Goal: Book appointment/travel/reservation

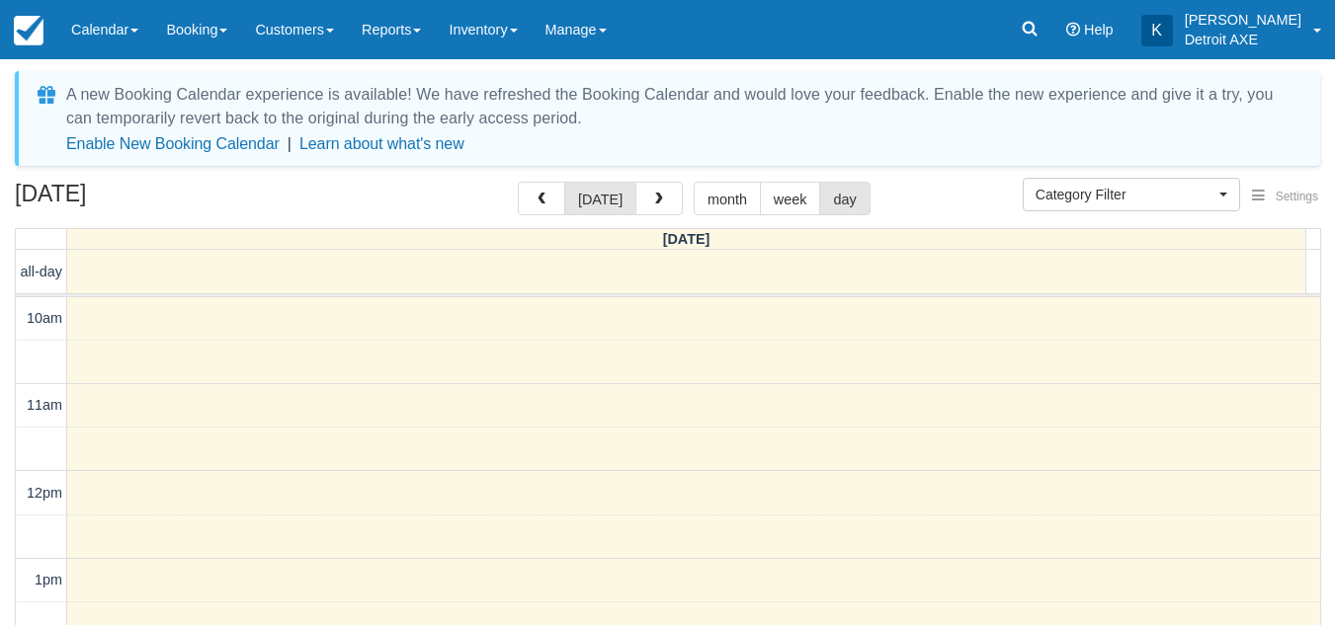
select select
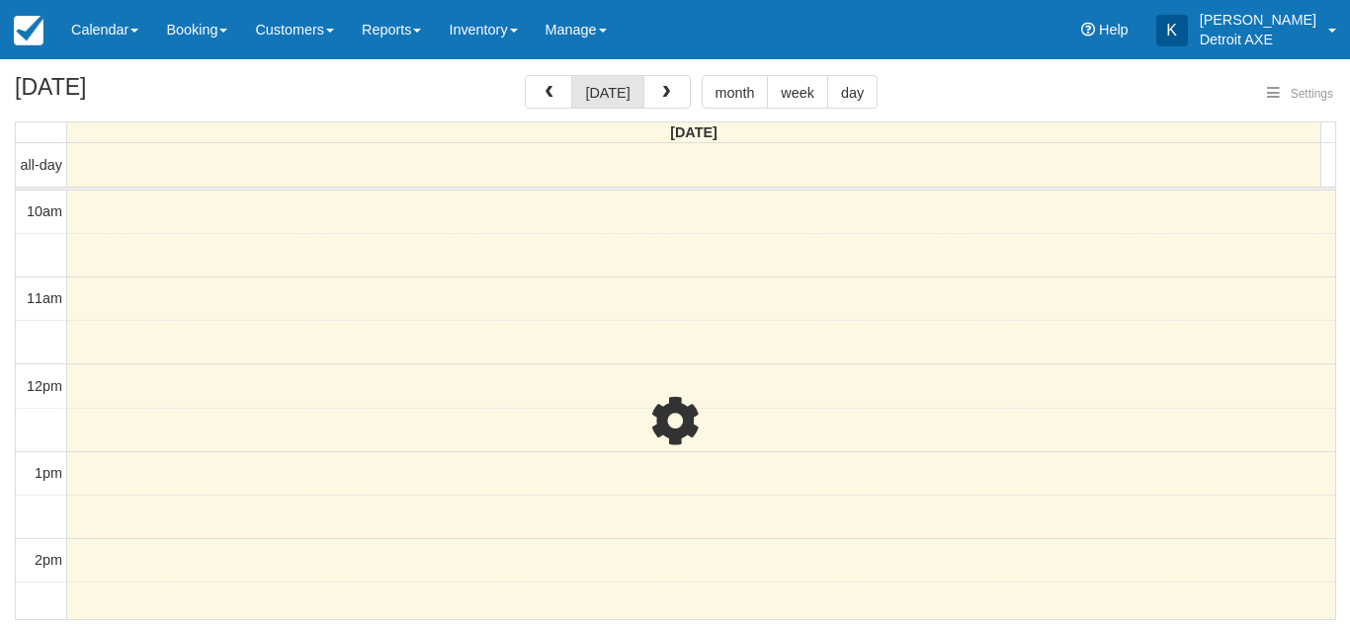
select select
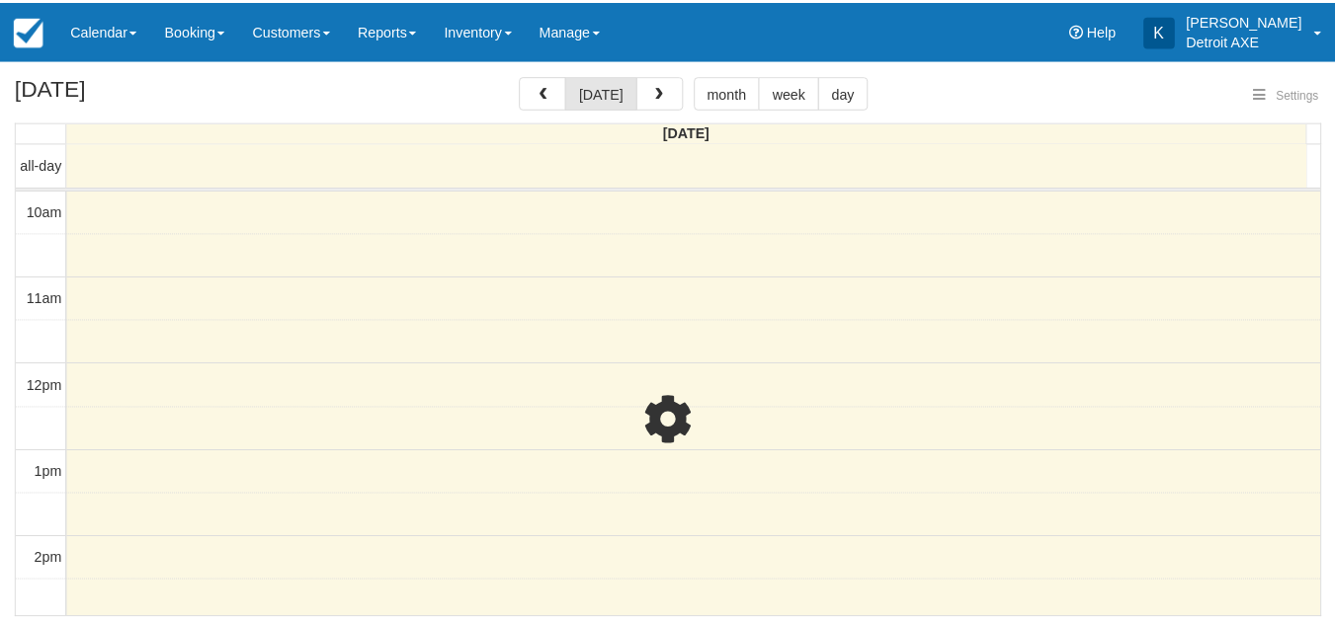
scroll to position [700, 0]
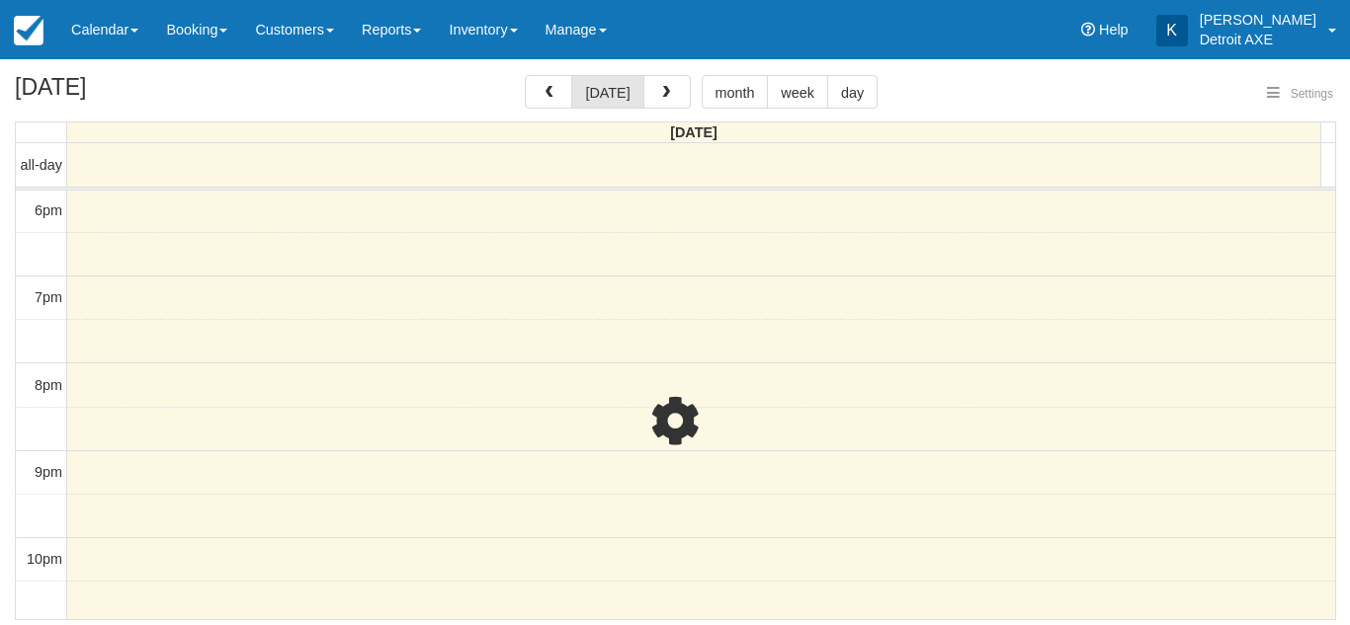
select select
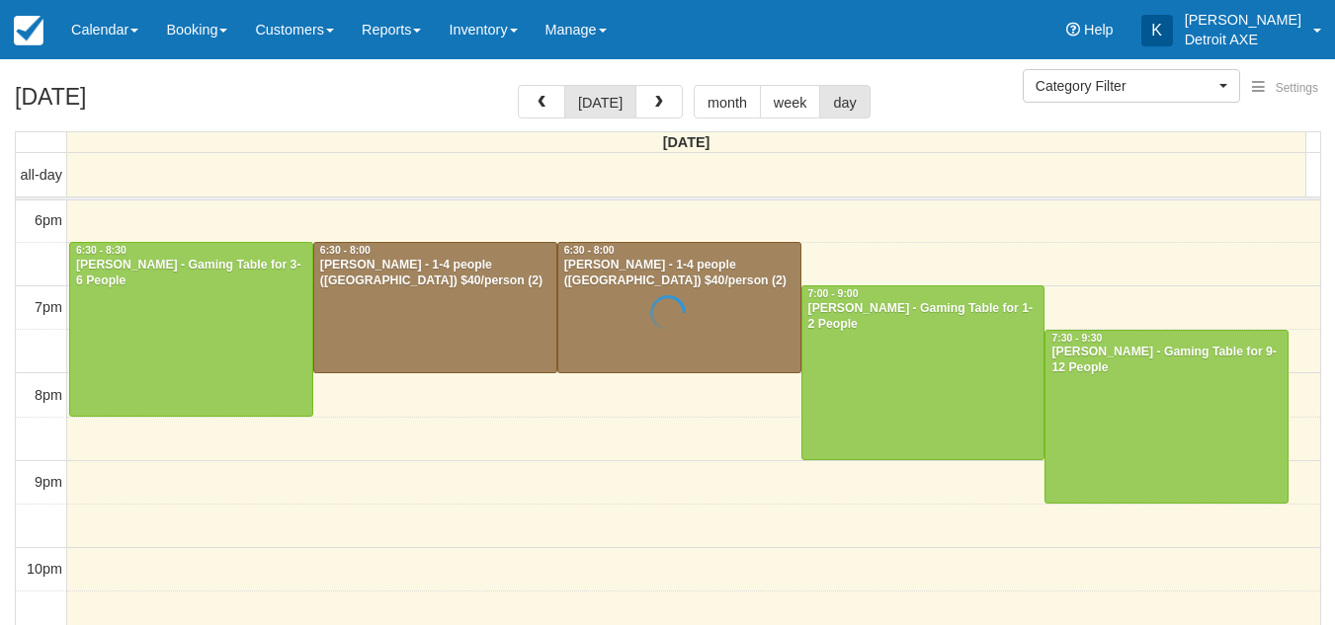
scroll to position [10, 0]
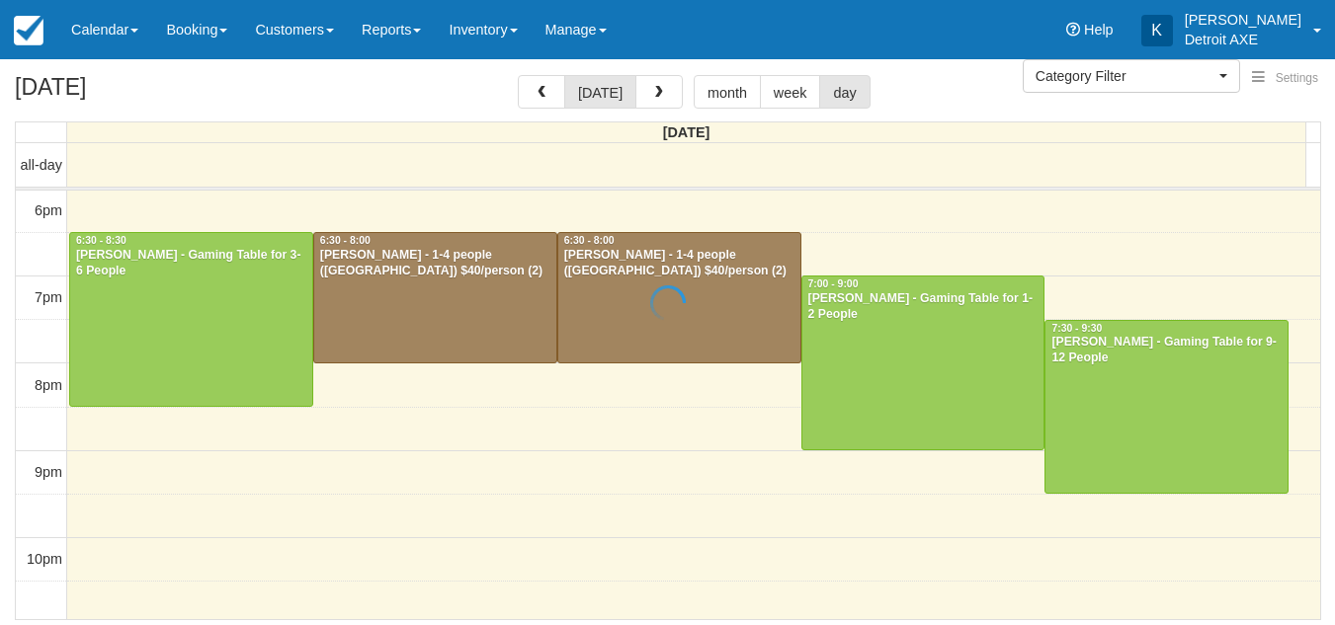
click at [645, 292] on div at bounding box center [667, 302] width 1335 height 625
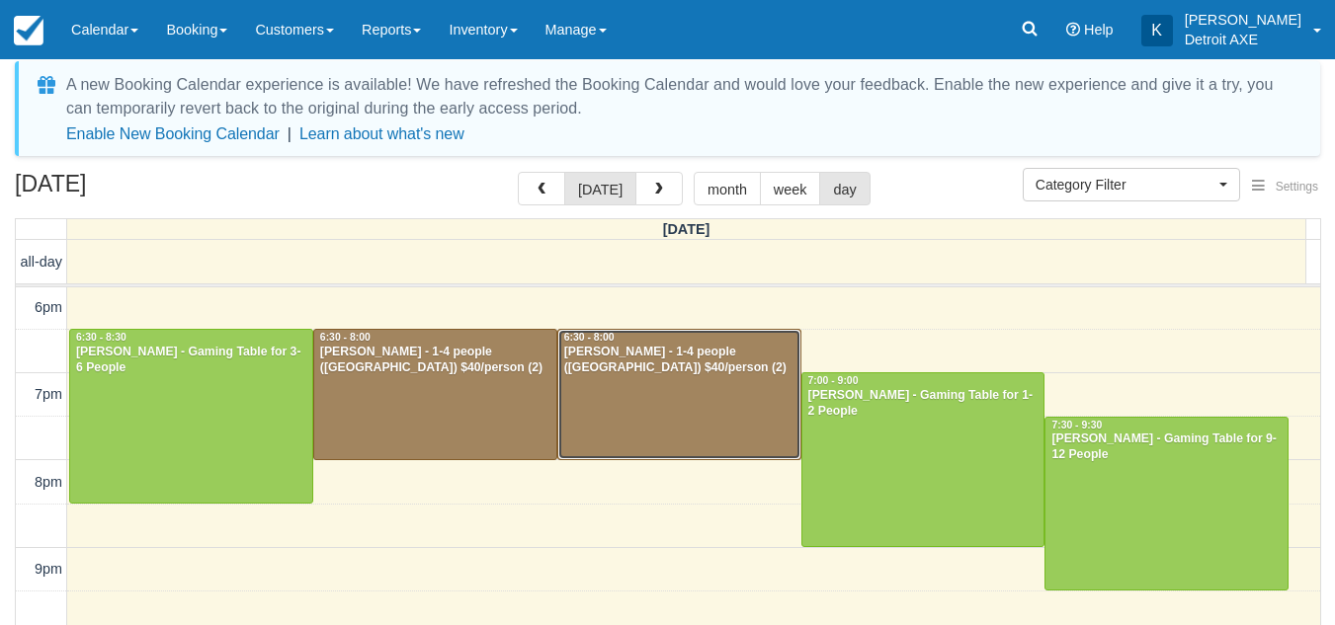
click at [627, 388] on div at bounding box center [679, 394] width 242 height 129
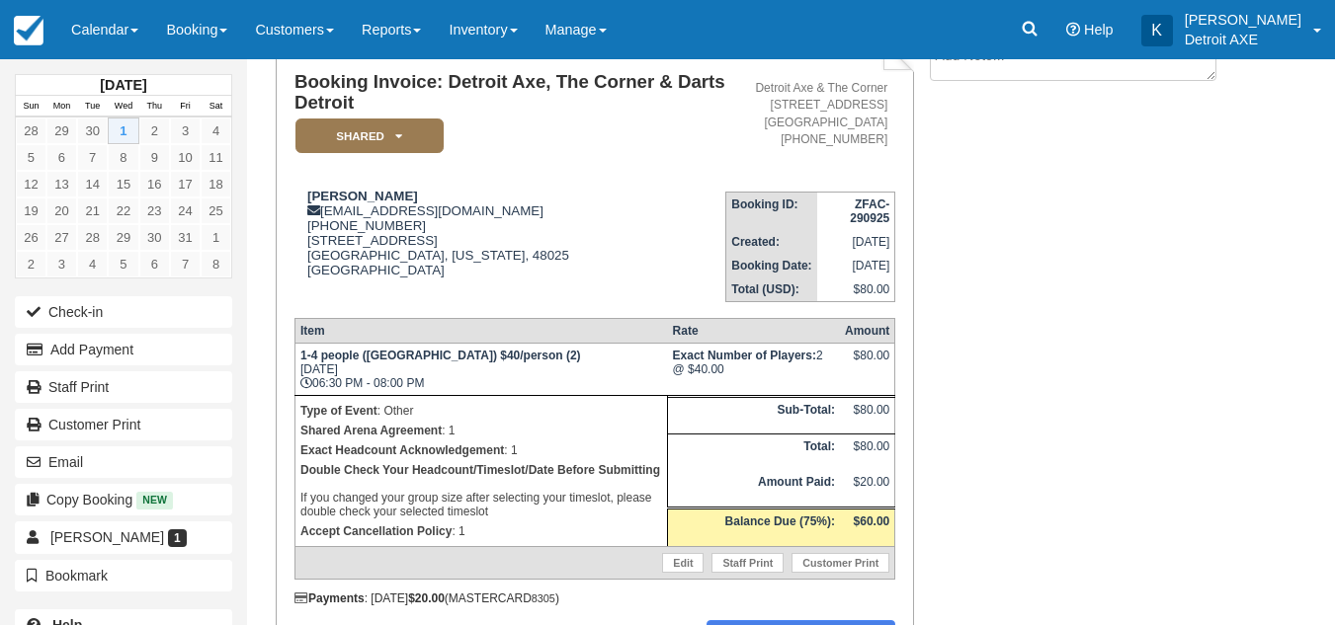
scroll to position [140, 0]
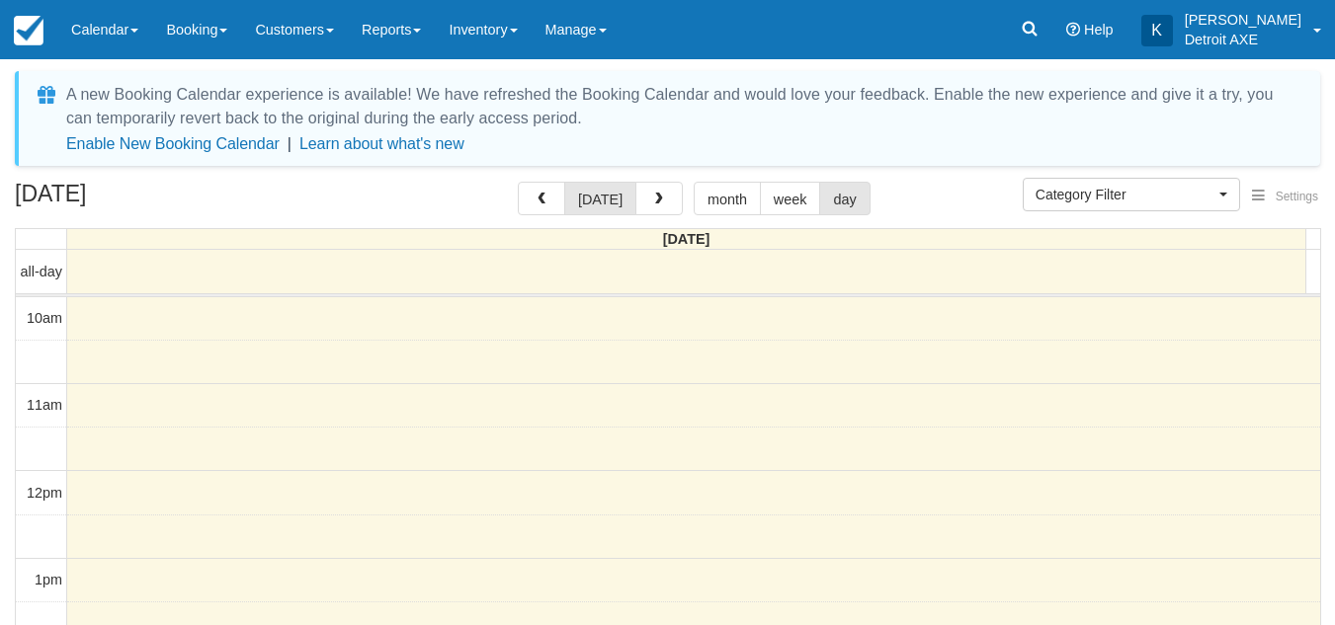
select select
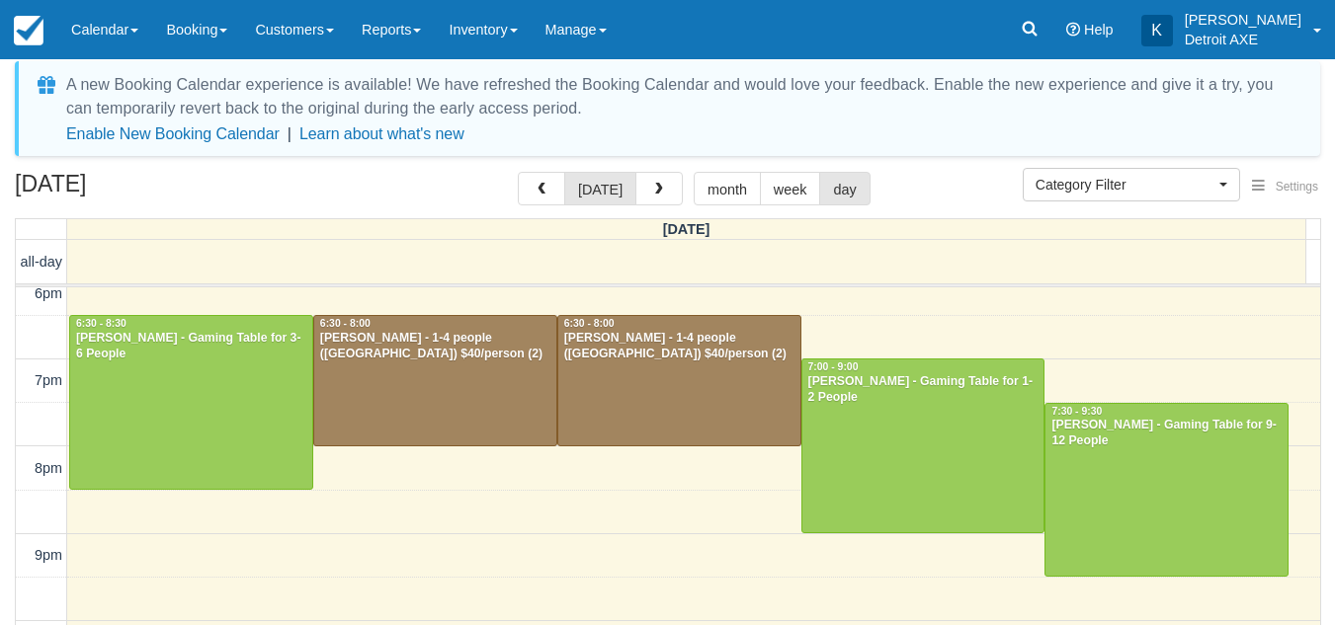
scroll to position [714, 0]
